Goal: Find specific page/section: Find specific page/section

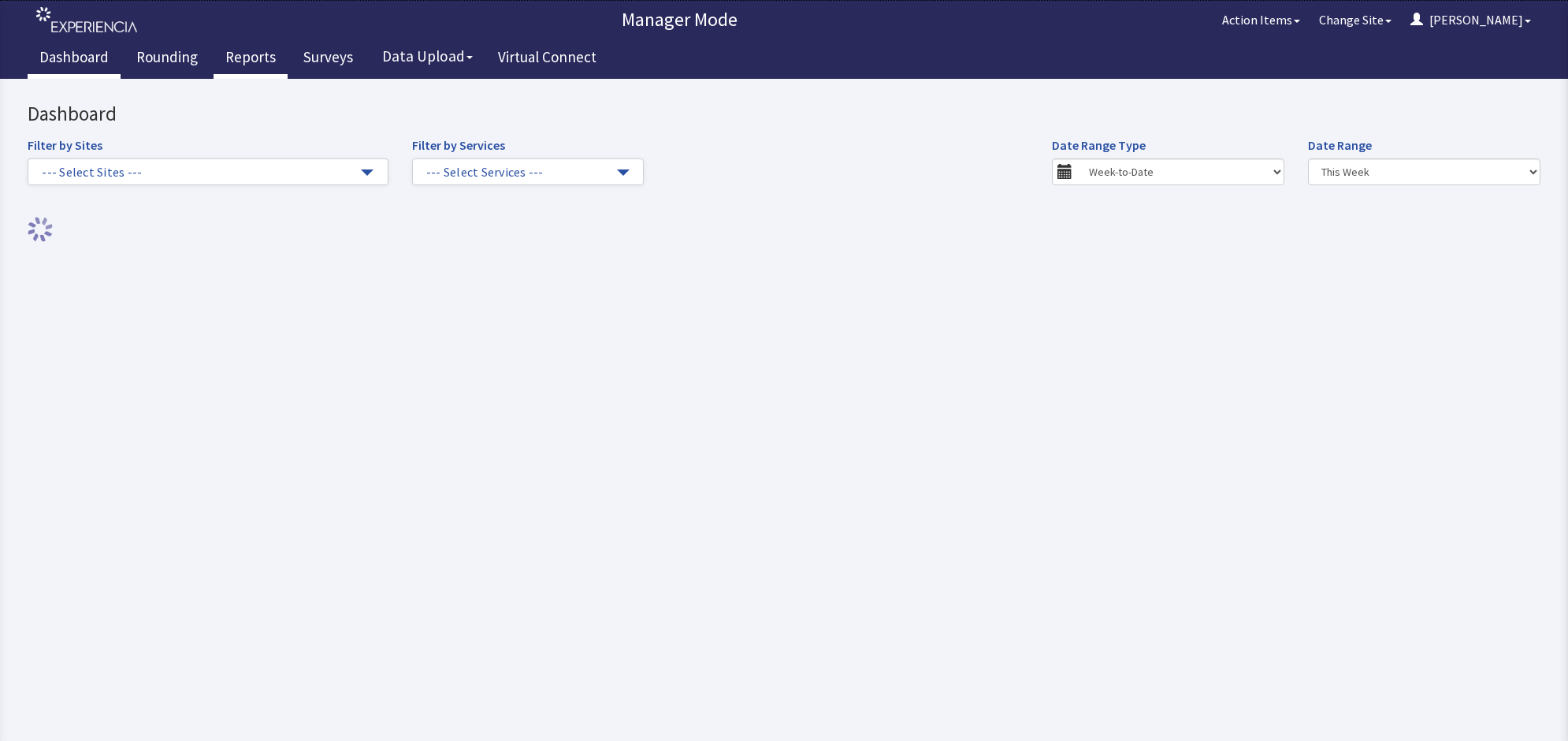
click at [241, 56] on link "Reports" at bounding box center [251, 59] width 74 height 40
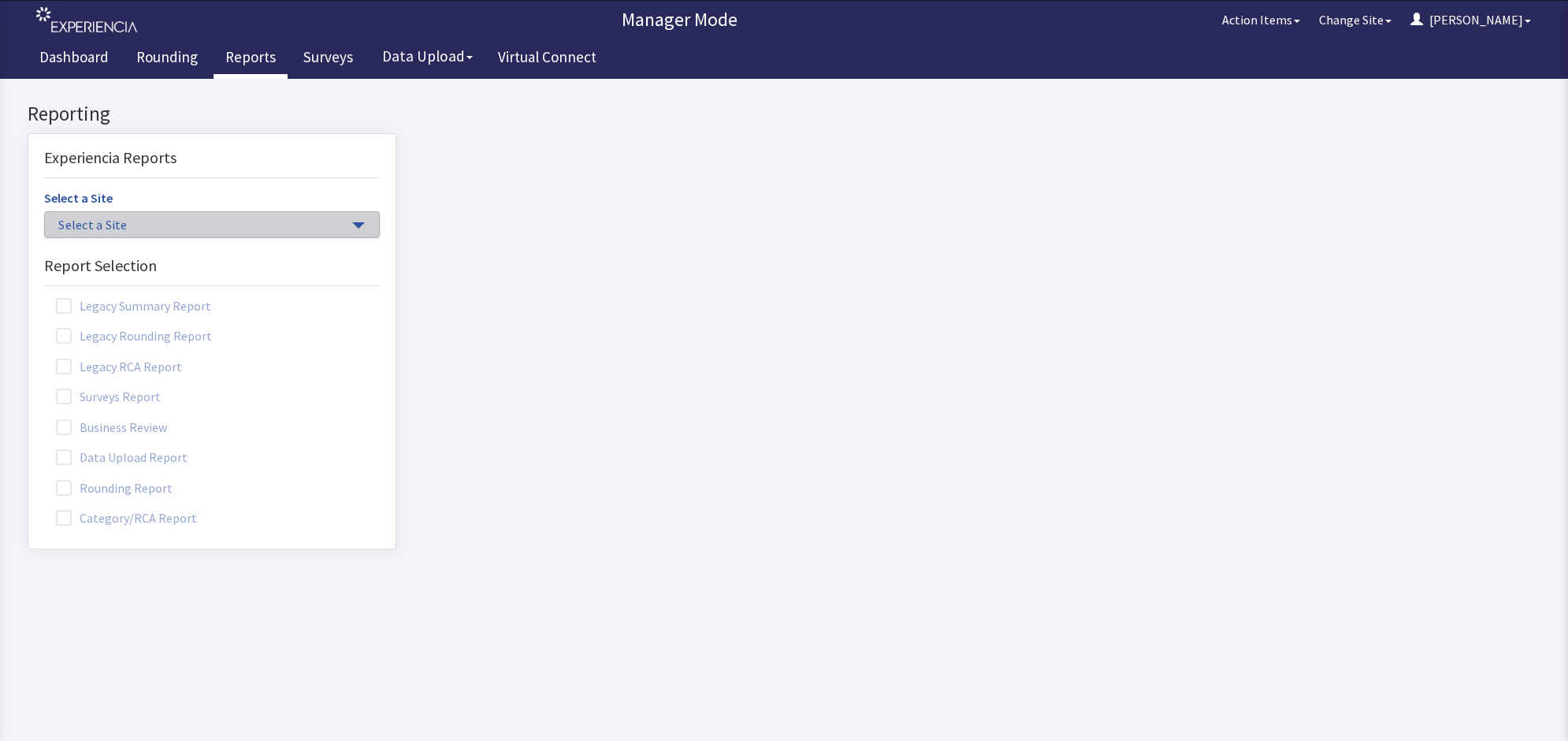
click at [326, 221] on span "Select a Site" at bounding box center [203, 224] width 291 height 18
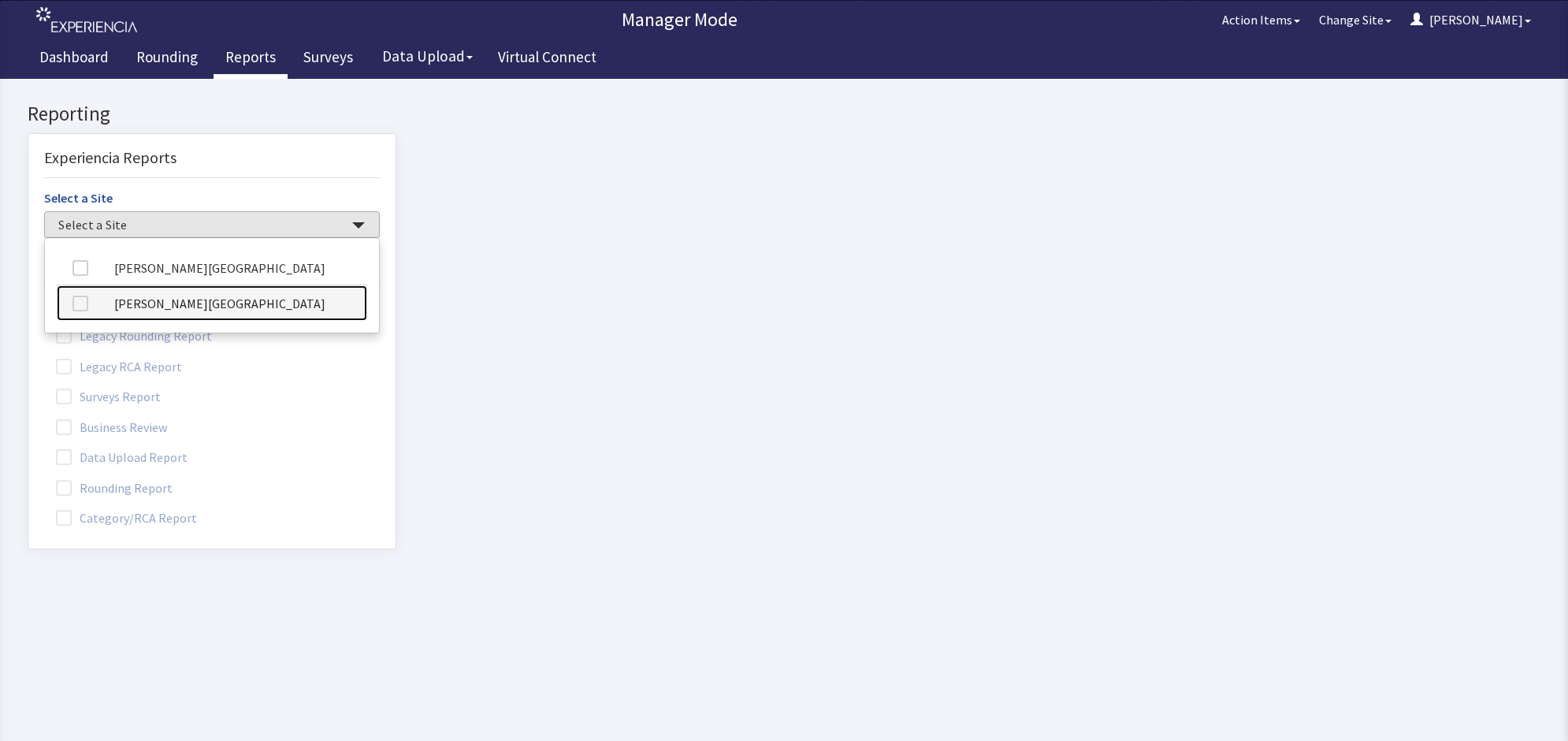
click at [189, 303] on link "[PERSON_NAME][GEOGRAPHIC_DATA]" at bounding box center [212, 303] width 311 height 35
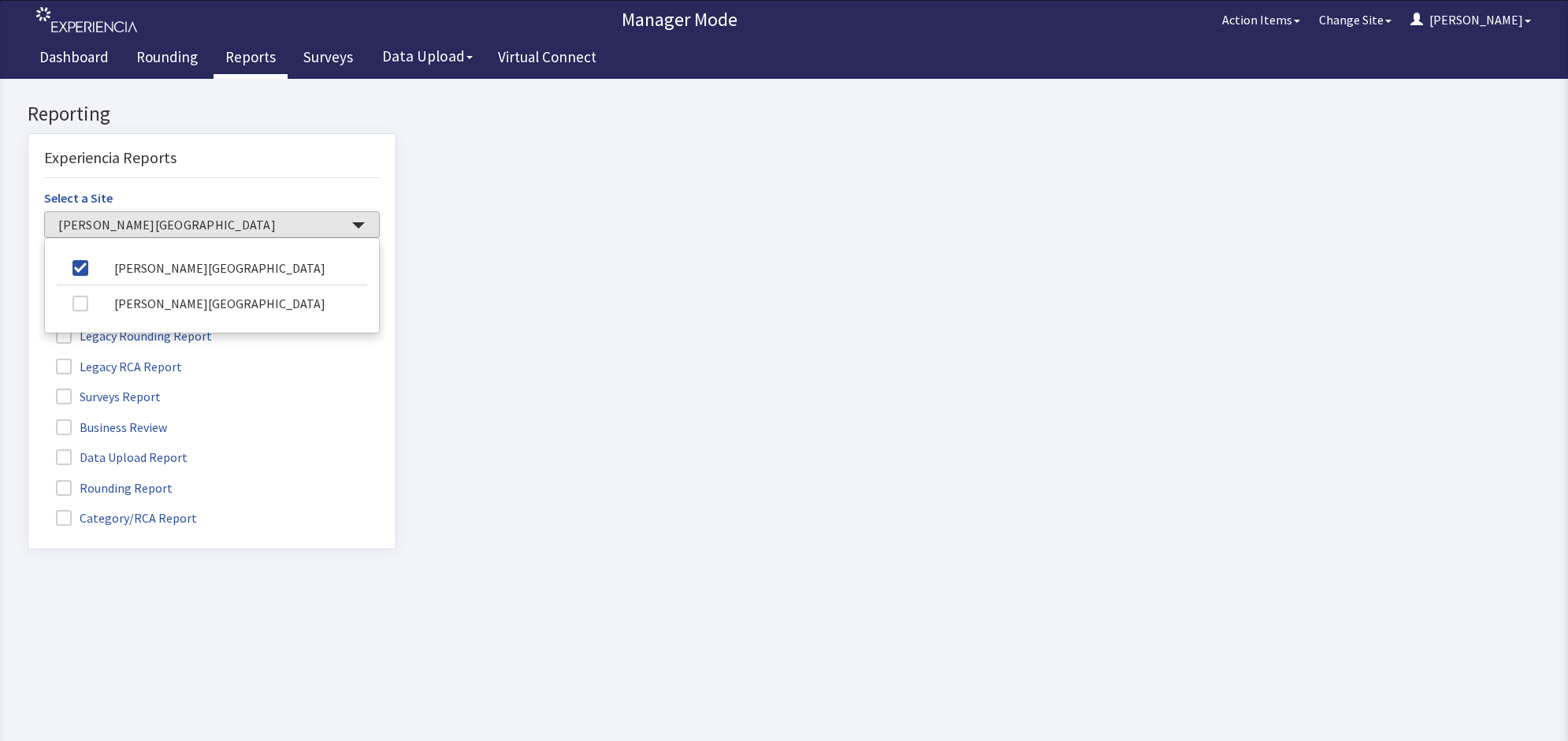
click at [99, 487] on label "Rounding Report" at bounding box center [116, 487] width 144 height 20
click at [29, 479] on input "Rounding Report" at bounding box center [29, 479] width 0 height 0
